Goal: Task Accomplishment & Management: Use online tool/utility

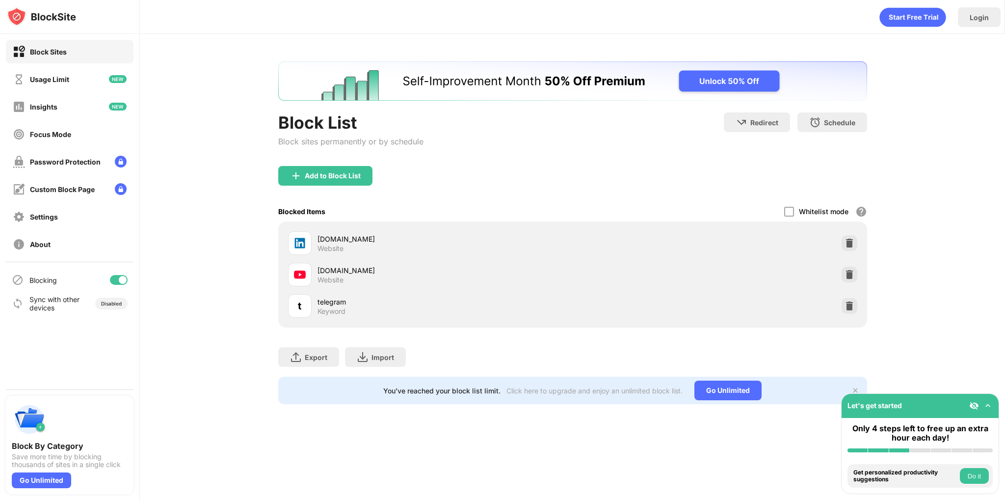
click at [850, 312] on div at bounding box center [850, 306] width 16 height 16
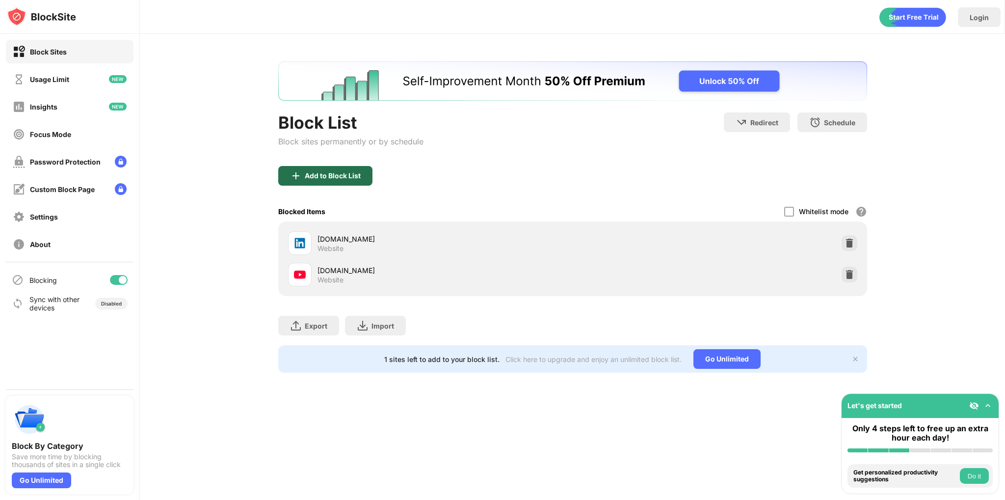
click at [294, 171] on img at bounding box center [296, 176] width 12 height 12
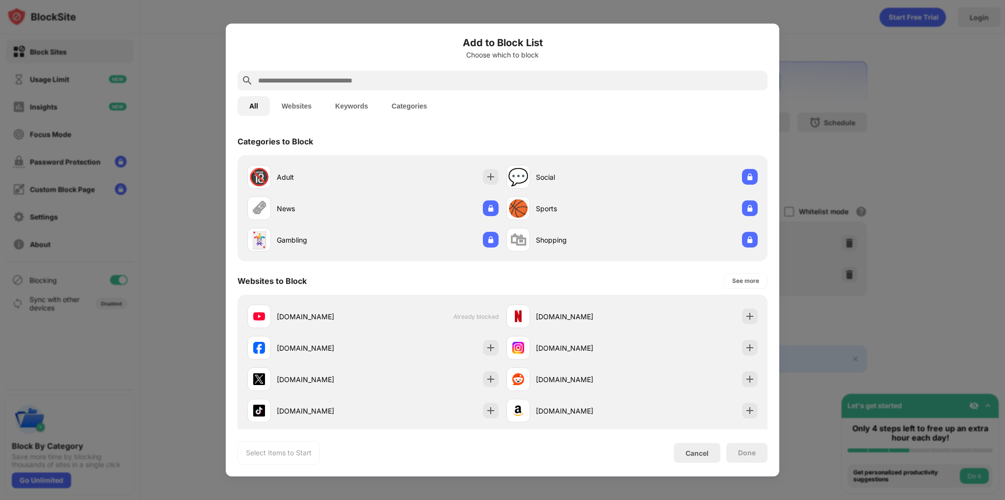
click at [346, 105] on button "Keywords" at bounding box center [351, 106] width 56 height 20
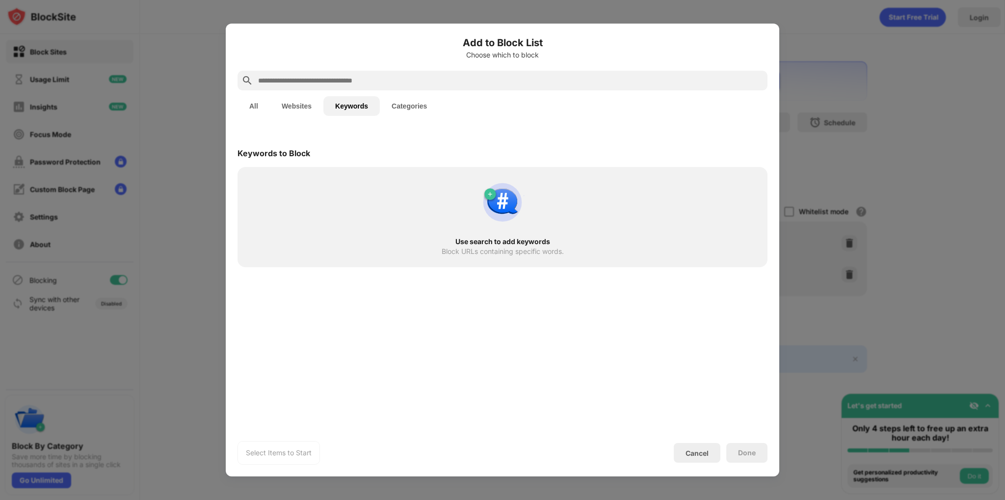
click at [349, 83] on input "text" at bounding box center [510, 81] width 507 height 12
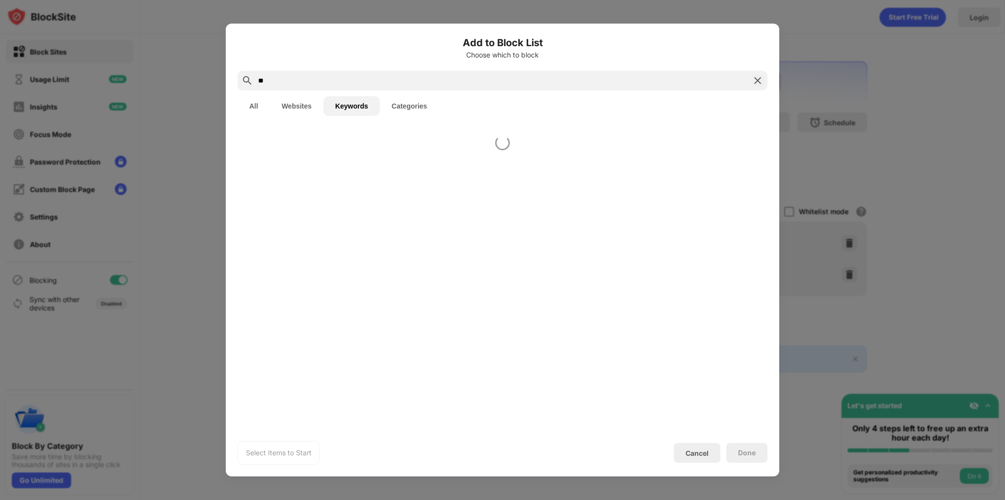
type input "*"
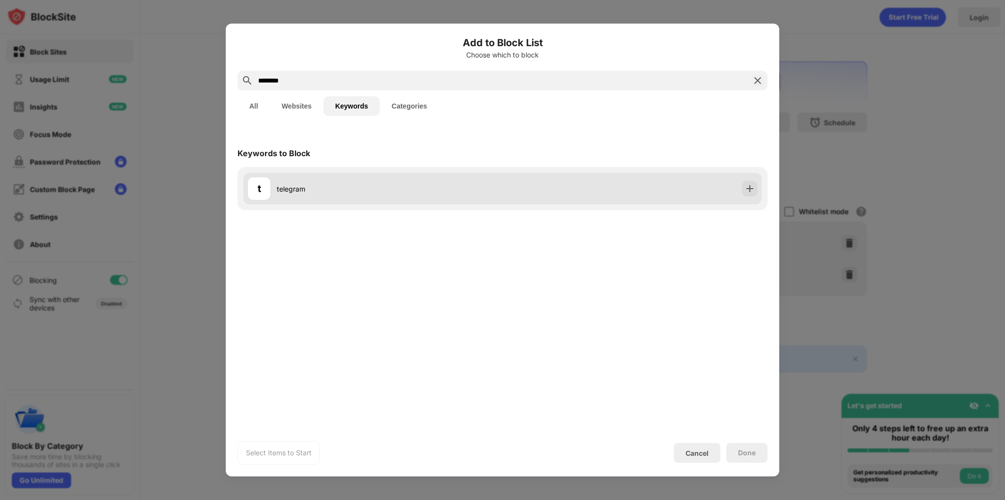
type input "********"
click at [408, 187] on div "telegram" at bounding box center [390, 189] width 226 height 10
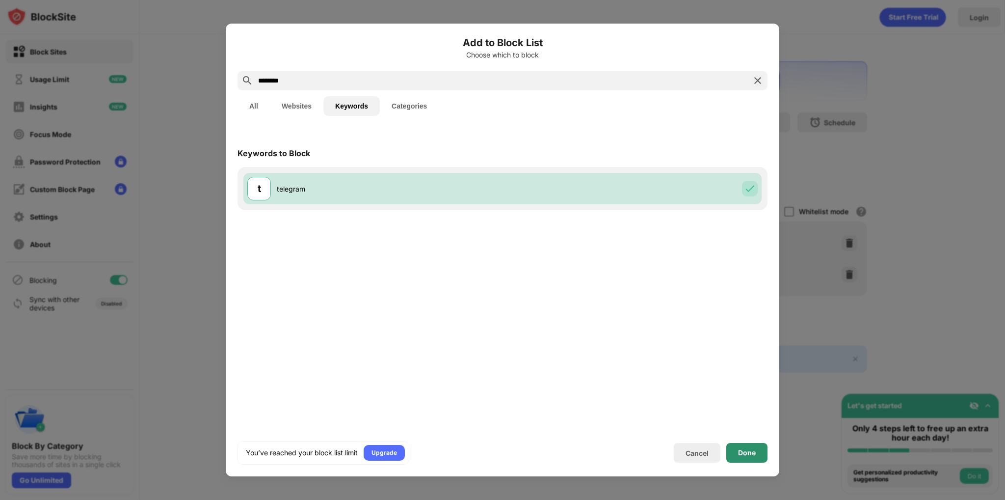
click at [736, 444] on div "Done" at bounding box center [746, 453] width 41 height 20
